Goal: Task Accomplishment & Management: Complete application form

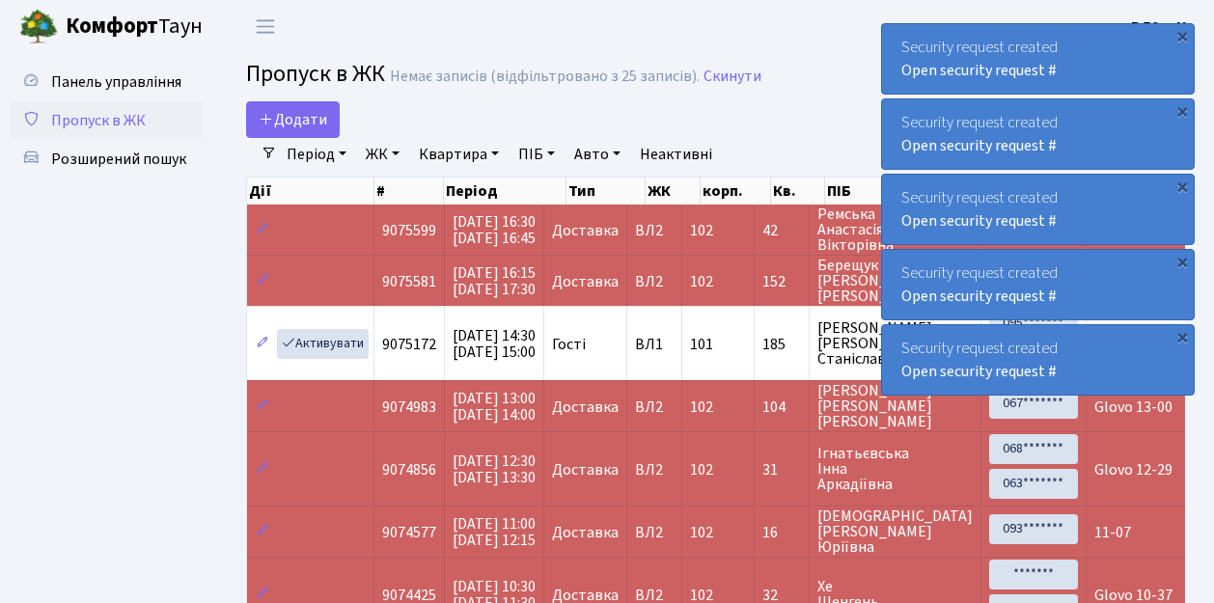
select select "25"
click at [301, 123] on span "Додати" at bounding box center [293, 119] width 69 height 21
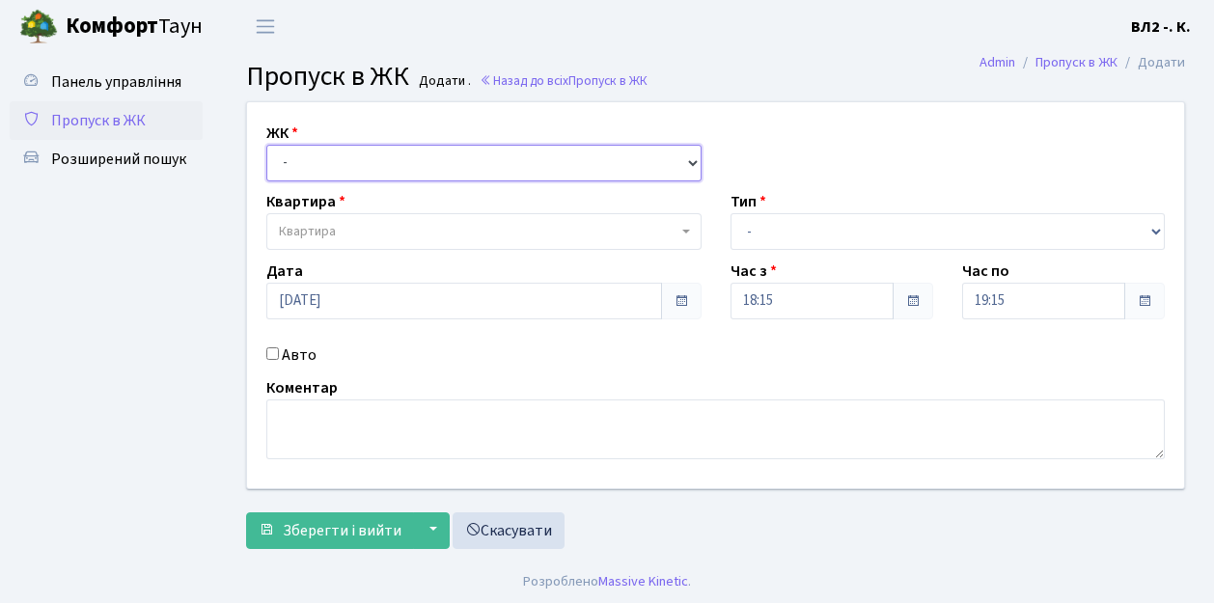
click at [306, 164] on select "- [STREET_ADDRESS][PERSON_NAME]" at bounding box center [483, 163] width 435 height 37
select select "317"
click at [266, 145] on select "- [STREET_ADDRESS][PERSON_NAME]" at bounding box center [483, 163] width 435 height 37
select select
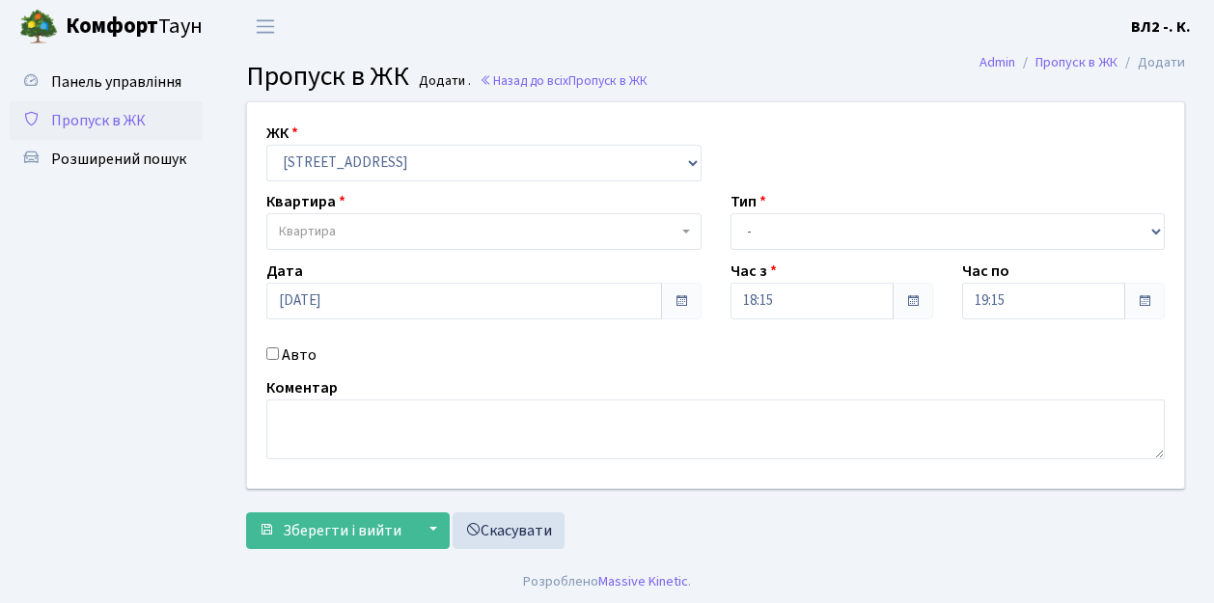
click at [338, 226] on span "Квартира" at bounding box center [478, 231] width 399 height 19
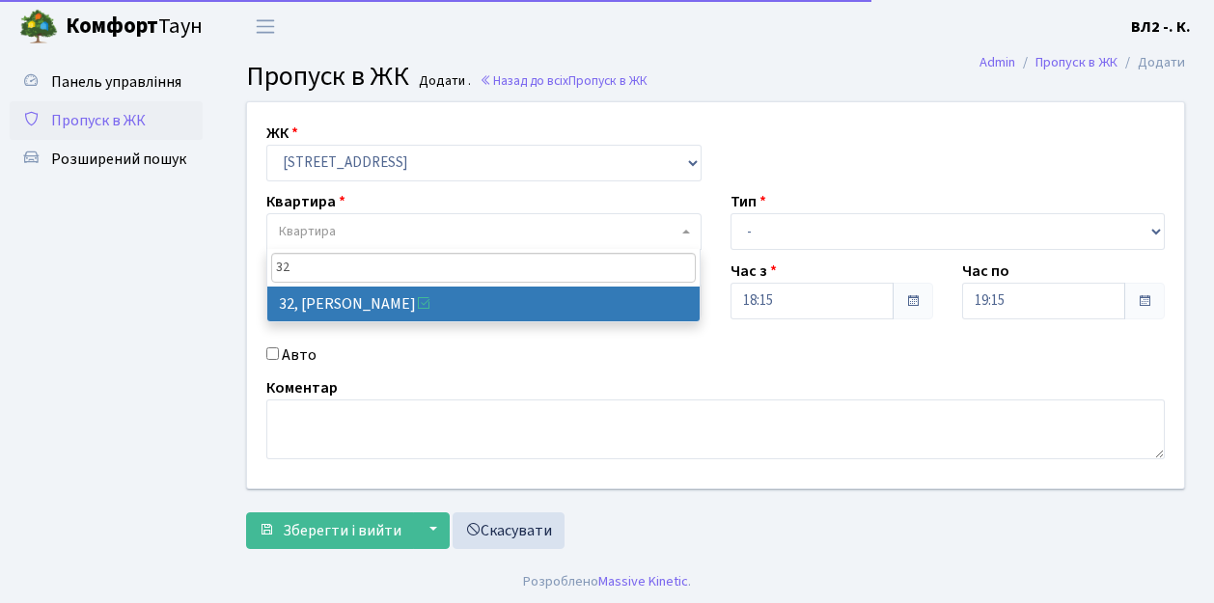
type input "32"
select select "38035"
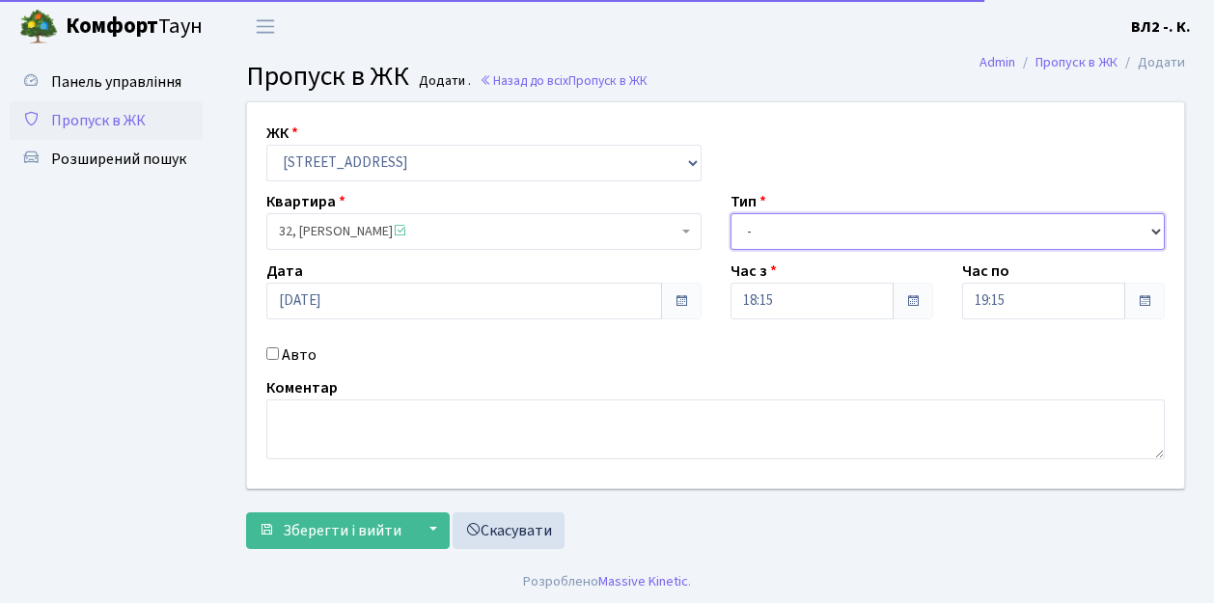
click at [826, 240] on select "- Доставка Таксі Гості Сервіс" at bounding box center [948, 231] width 435 height 37
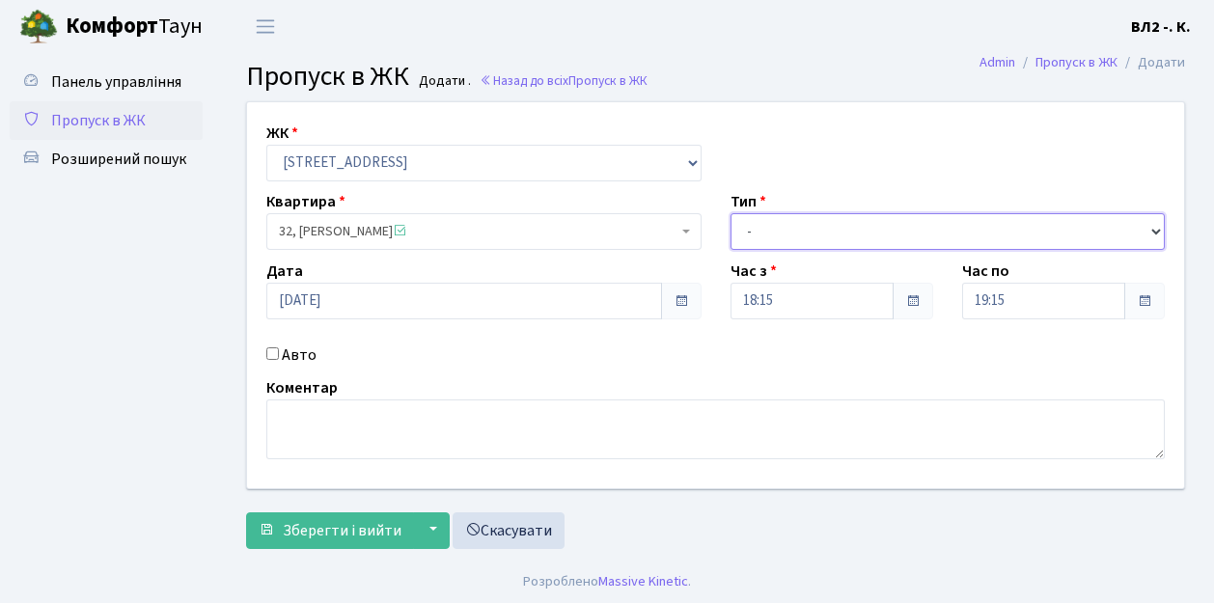
select select "1"
click at [731, 213] on select "- Доставка Таксі Гості Сервіс" at bounding box center [948, 231] width 435 height 37
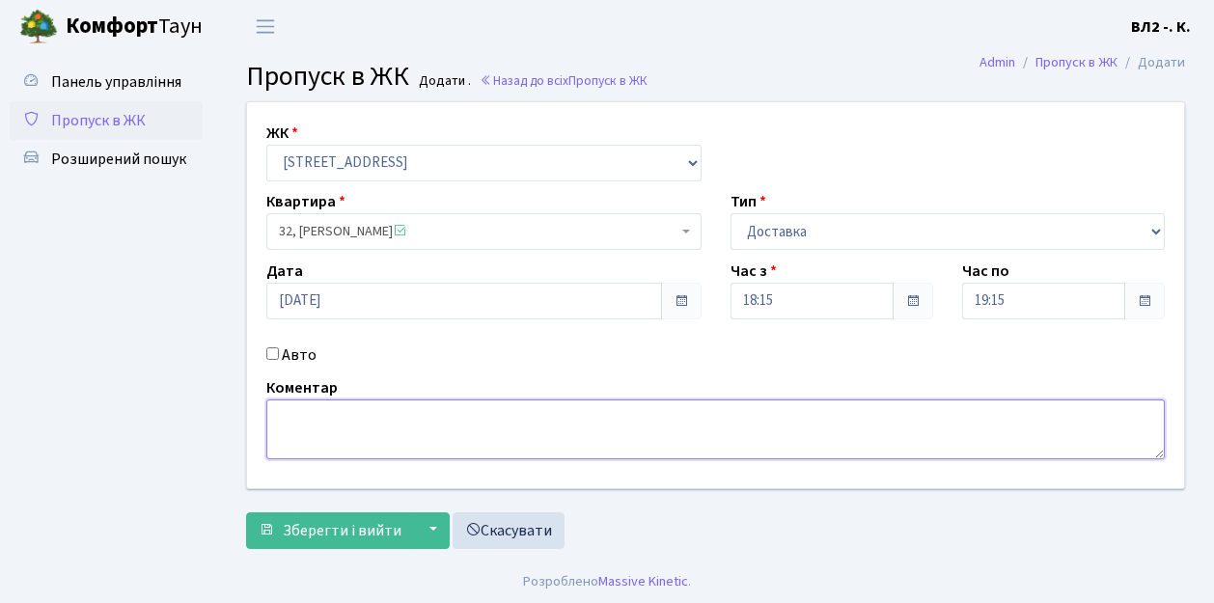
click at [299, 433] on textarea at bounding box center [715, 430] width 899 height 60
type textarea "Glovo"
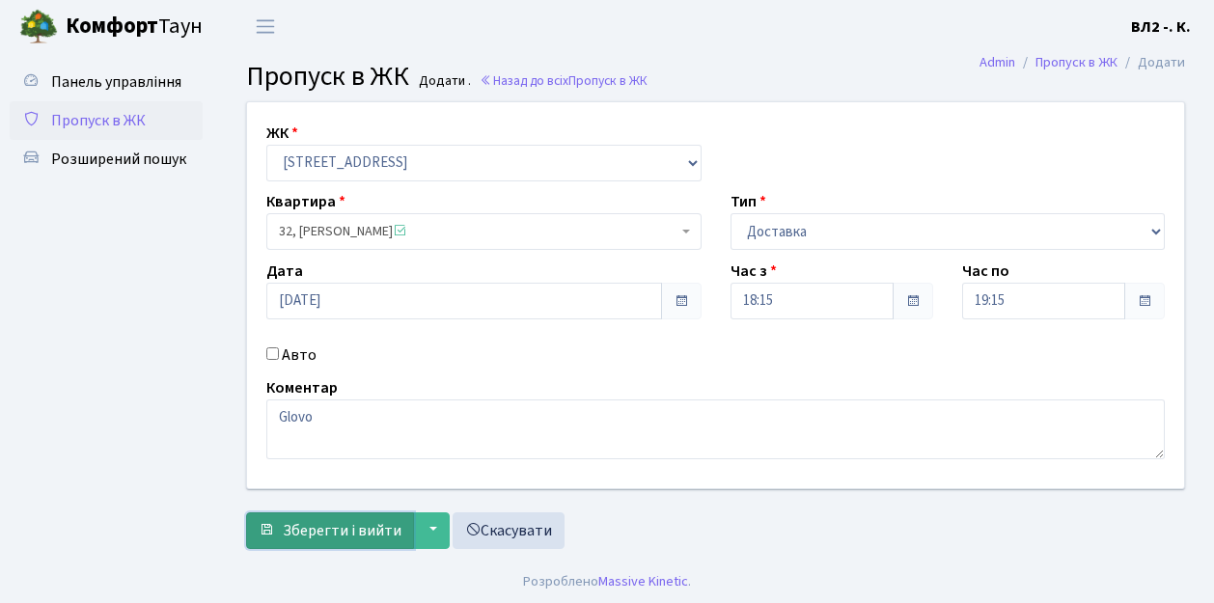
click at [324, 528] on span "Зберегти і вийти" at bounding box center [342, 530] width 119 height 21
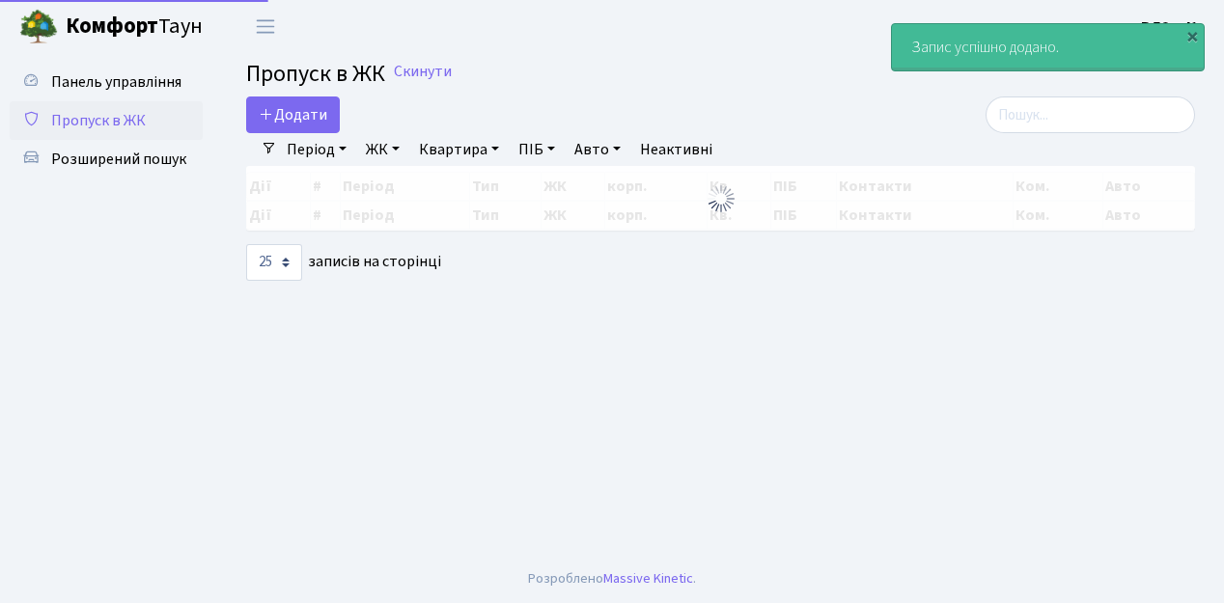
select select "25"
